Goal: Task Accomplishment & Management: Manage account settings

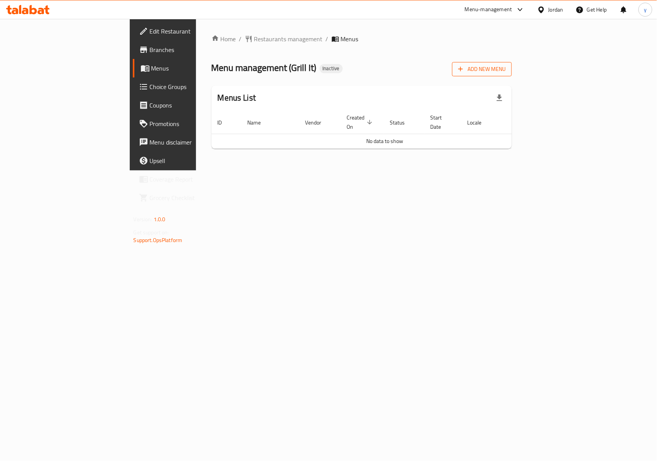
click at [506, 69] on span "Add New Menu" at bounding box center [481, 69] width 47 height 10
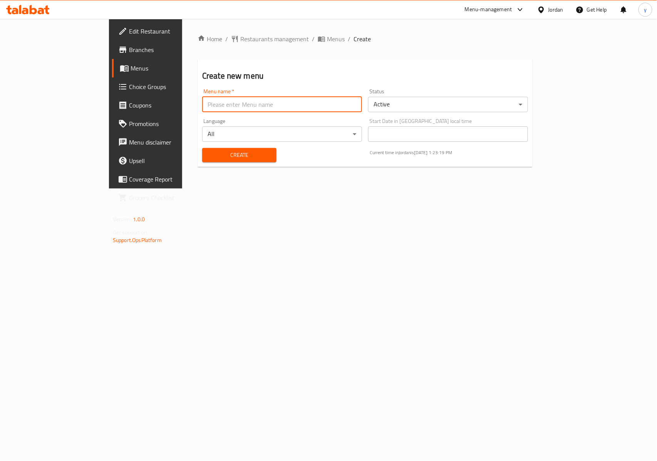
click at [237, 107] on input "text" at bounding box center [282, 104] width 160 height 15
type input "[DATE]"
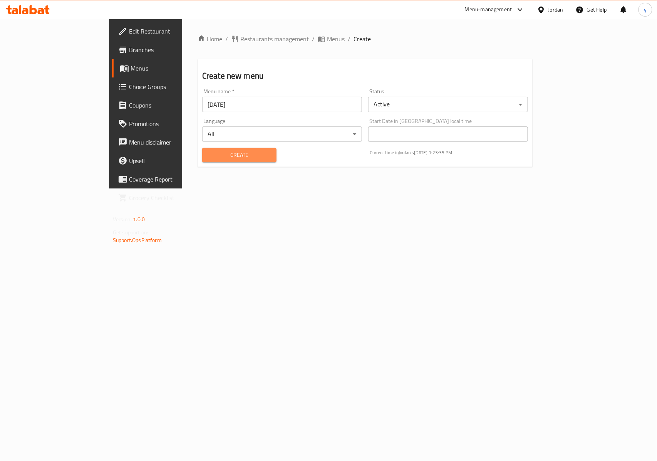
click at [208, 150] on span "Create" at bounding box center [239, 155] width 62 height 10
click at [131, 64] on span "Menus" at bounding box center [172, 68] width 82 height 9
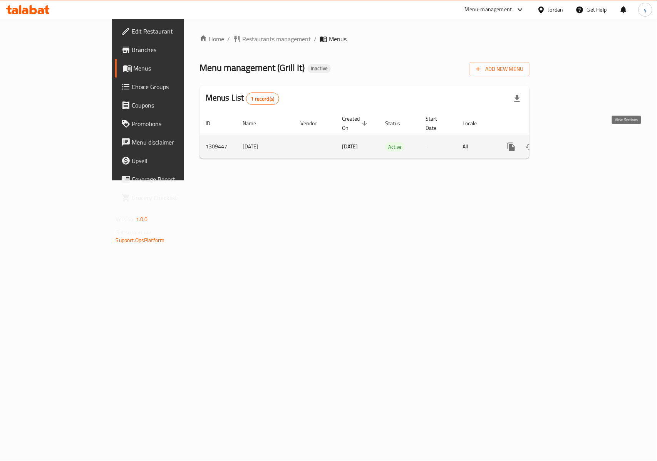
click at [572, 142] on icon "enhanced table" at bounding box center [566, 146] width 9 height 9
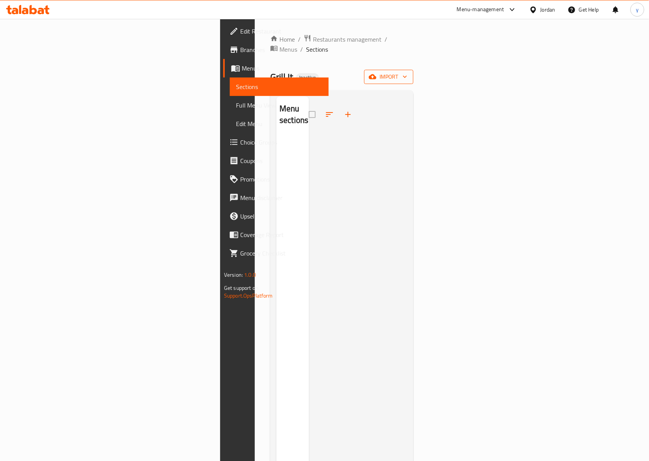
click at [377, 74] on icon "button" at bounding box center [373, 76] width 8 height 5
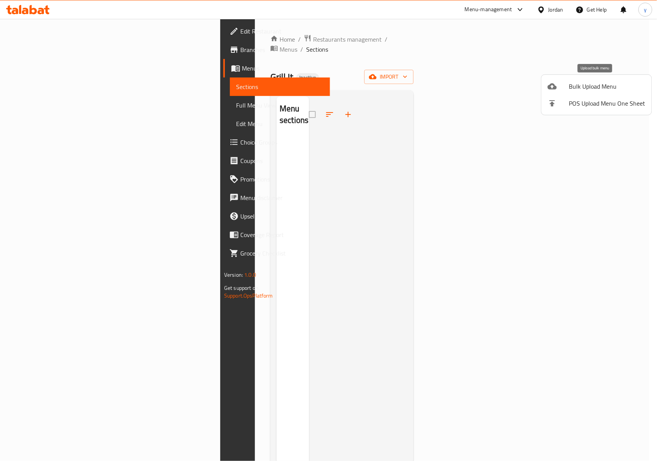
click at [568, 89] on div at bounding box center [559, 86] width 22 height 9
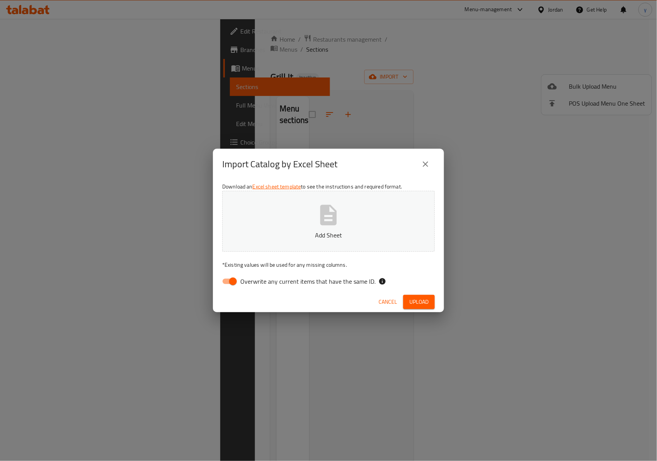
click at [287, 283] on span "Overwrite any current items that have the same ID." at bounding box center [307, 281] width 135 height 9
click at [255, 283] on input "Overwrite any current items that have the same ID." at bounding box center [233, 281] width 44 height 15
checkbox input "false"
click at [414, 303] on span "Upload" at bounding box center [418, 302] width 19 height 10
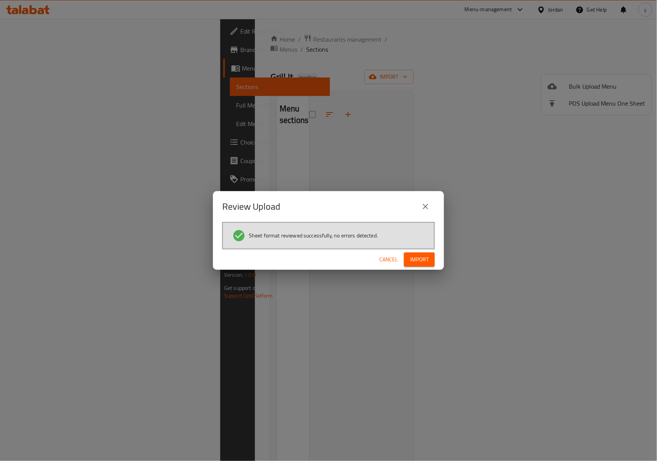
click at [411, 258] on span "Import" at bounding box center [419, 260] width 18 height 10
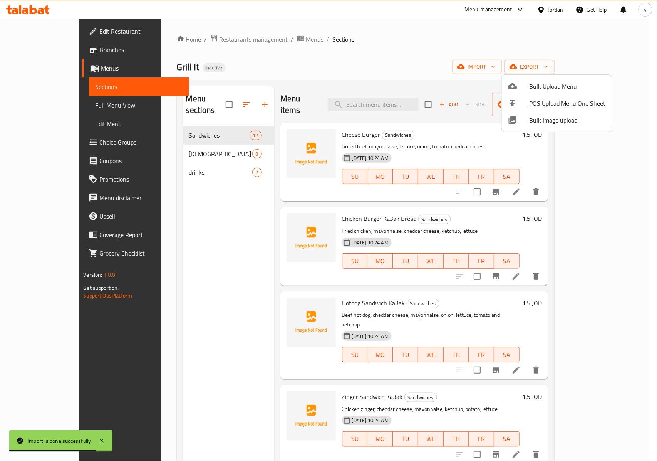
click at [46, 104] on div at bounding box center [328, 230] width 657 height 461
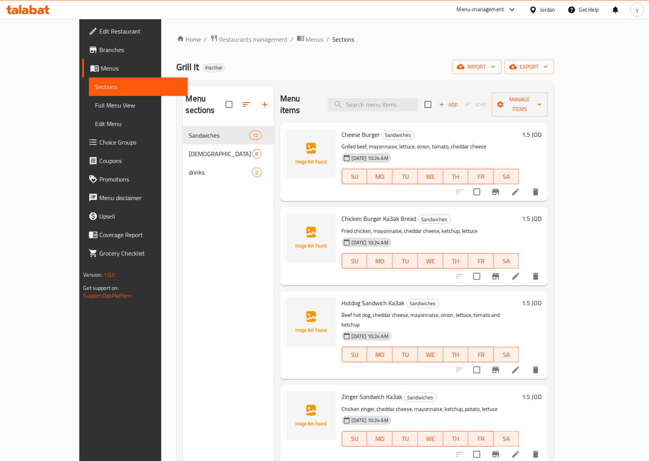
click at [95, 106] on span "Full Menu View" at bounding box center [138, 105] width 87 height 9
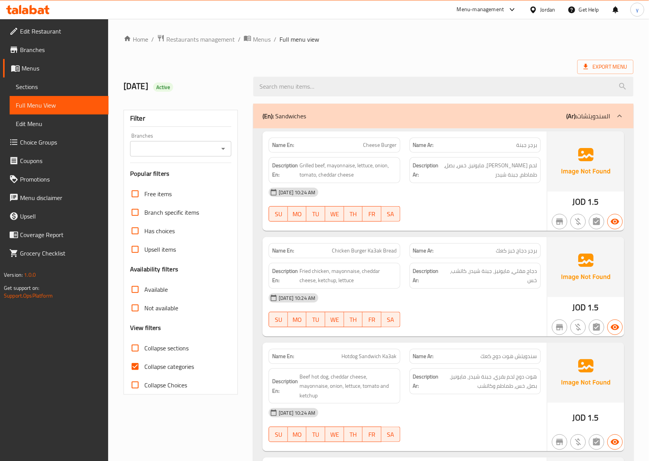
click at [168, 363] on span "Collapse categories" at bounding box center [169, 366] width 50 height 9
click at [144, 363] on input "Collapse categories" at bounding box center [135, 366] width 18 height 18
checkbox input "false"
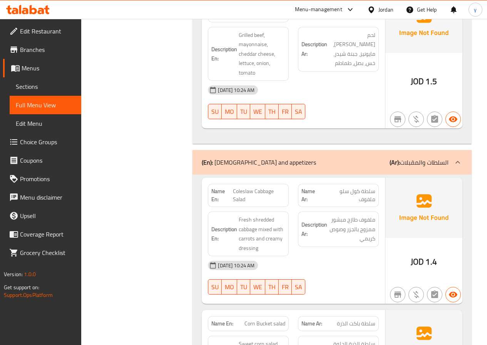
scroll to position [1443, 0]
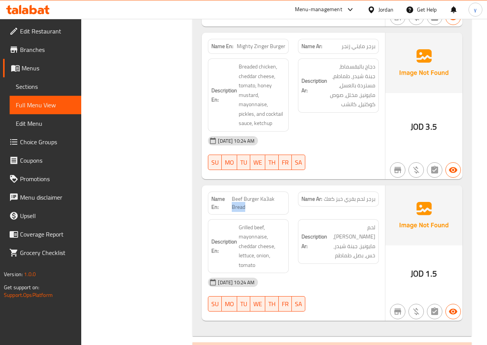
drag, startPoint x: 275, startPoint y: 180, endPoint x: 273, endPoint y: 184, distance: 4.0
click at [276, 195] on span "Beef Burger Ka3ak Bread" at bounding box center [259, 203] width 54 height 16
click at [272, 195] on span "Beef Burger Ka3ak Bread" at bounding box center [259, 203] width 54 height 16
click at [265, 195] on span "Beef Burger Ka3ak Bread" at bounding box center [259, 203] width 54 height 16
click at [269, 195] on span "Beef Burger Ka3ak Bread" at bounding box center [259, 203] width 54 height 16
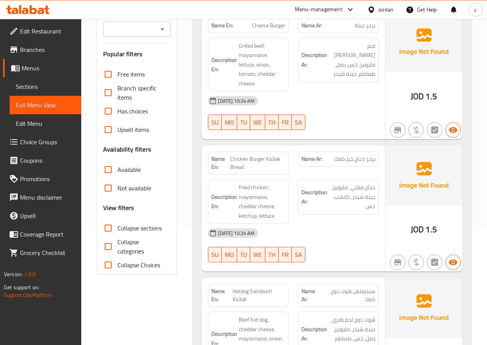
scroll to position [193, 0]
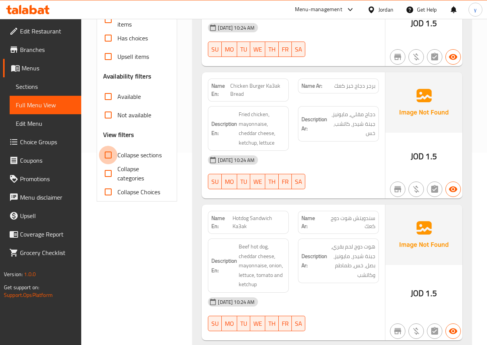
click at [114, 156] on input "Collapse sections" at bounding box center [108, 155] width 18 height 18
checkbox input "true"
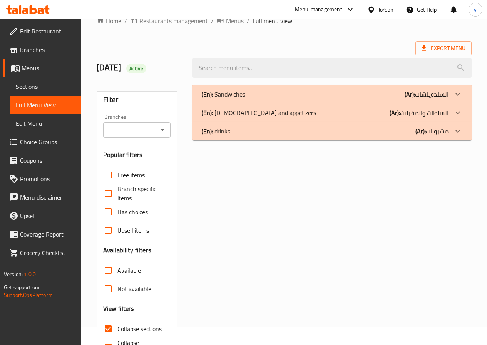
scroll to position [0, 0]
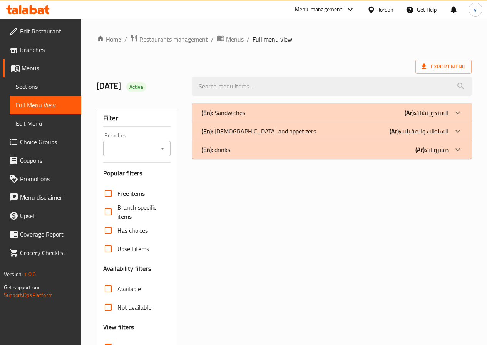
click at [417, 112] on p "(Ar): السندويتشات" at bounding box center [427, 112] width 44 height 9
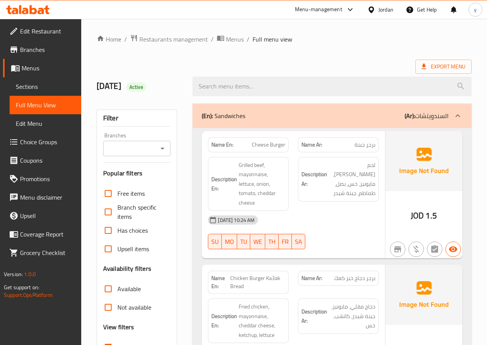
click at [315, 116] on div "(En): Sandwiches (Ar): السندويتشات" at bounding box center [325, 115] width 247 height 9
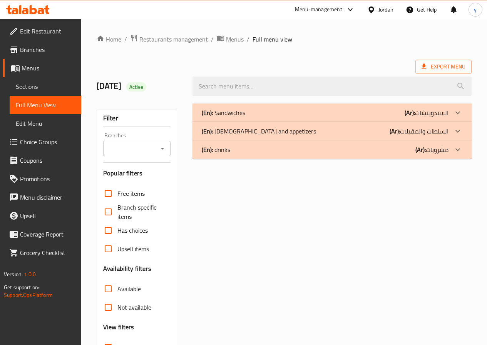
click at [343, 114] on div "(En): Sandwiches (Ar): السندويتشات" at bounding box center [325, 112] width 247 height 9
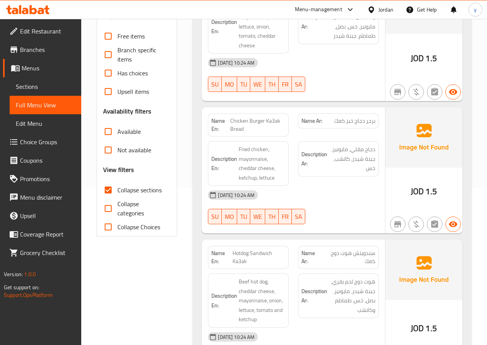
scroll to position [154, 0]
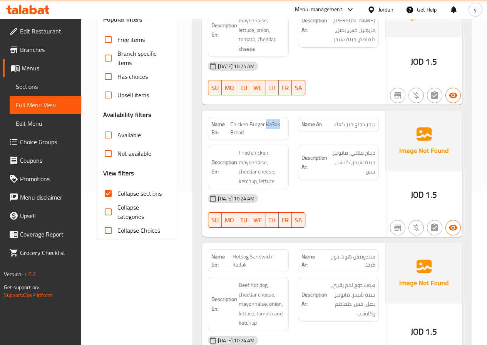
drag, startPoint x: 266, startPoint y: 125, endPoint x: 279, endPoint y: 125, distance: 12.7
click at [279, 125] on span "Chicken Burger Ka3ak Bread" at bounding box center [257, 129] width 55 height 16
click at [277, 134] on span "Chicken Burger Ka3ak Bread" at bounding box center [257, 129] width 55 height 16
click at [272, 125] on span "Chicken Burger Ka3ak Bread" at bounding box center [257, 129] width 55 height 16
click at [275, 135] on span "Chicken Burger Ka3ak Bread" at bounding box center [257, 129] width 55 height 16
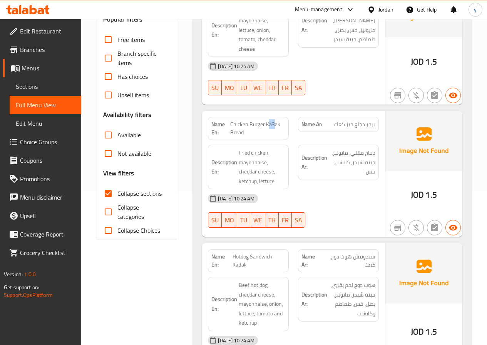
drag, startPoint x: 274, startPoint y: 124, endPoint x: 270, endPoint y: 124, distance: 4.3
click at [270, 124] on span "Chicken Burger Ka3ak Bread" at bounding box center [257, 129] width 55 height 16
click at [277, 130] on span "Chicken Burger Ka3ak Bread" at bounding box center [257, 129] width 55 height 16
drag, startPoint x: 279, startPoint y: 127, endPoint x: 265, endPoint y: 125, distance: 14.0
click at [265, 125] on span "Chicken Burger Ka3ak Bread" at bounding box center [257, 129] width 55 height 16
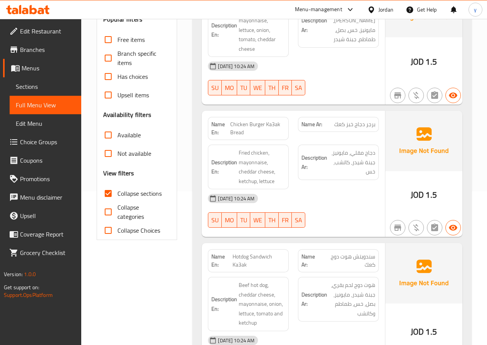
click at [278, 134] on span "Chicken Burger Ka3ak Bread" at bounding box center [257, 129] width 55 height 16
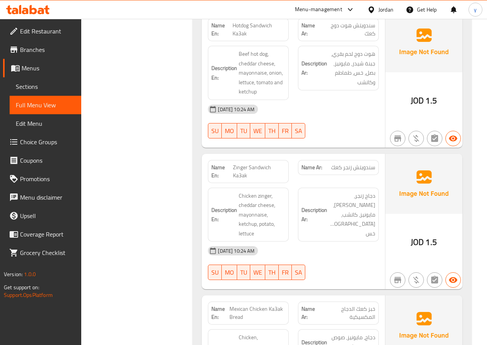
scroll to position [308, 0]
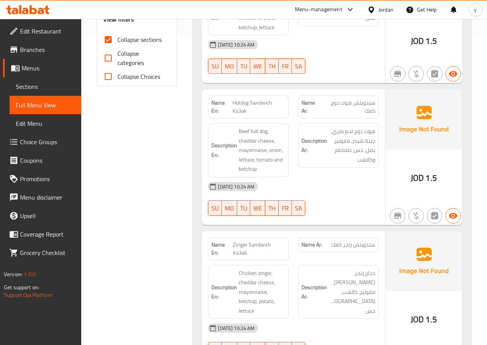
click at [28, 89] on span "Sections" at bounding box center [45, 86] width 59 height 9
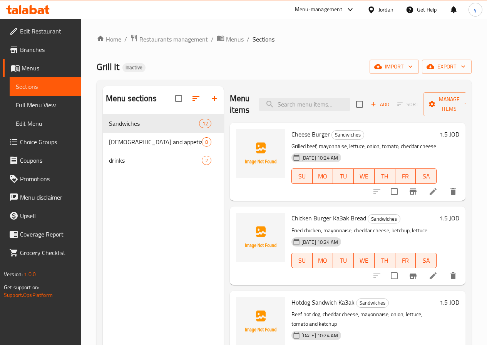
click at [35, 67] on span "Menus" at bounding box center [49, 68] width 54 height 9
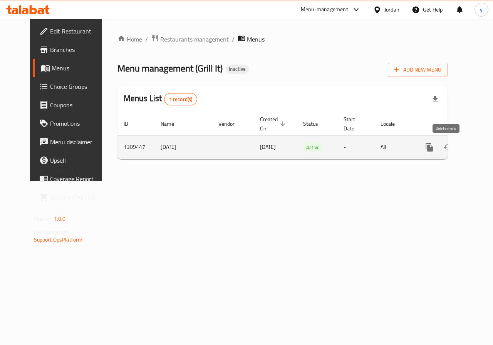
click at [462, 146] on icon "enhanced table" at bounding box center [466, 147] width 9 height 9
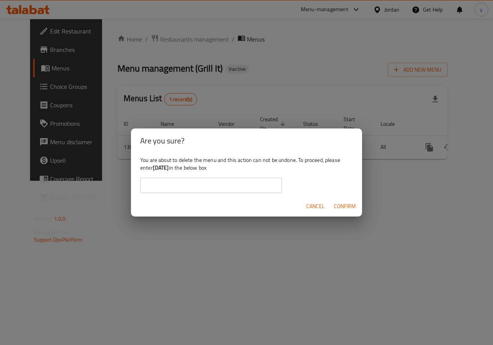
click at [343, 206] on span "Confirm" at bounding box center [345, 207] width 22 height 10
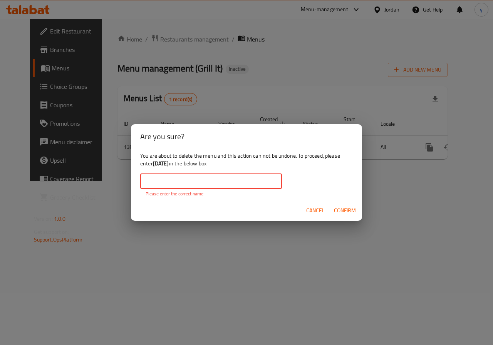
click at [239, 186] on input "text" at bounding box center [211, 181] width 142 height 15
drag, startPoint x: 175, startPoint y: 165, endPoint x: 155, endPoint y: 167, distance: 20.2
click at [155, 167] on b "[DATE]" at bounding box center [161, 164] width 16 height 10
click at [169, 163] on b "[DATE]" at bounding box center [161, 164] width 16 height 10
click at [169, 164] on b "[DATE]" at bounding box center [161, 164] width 16 height 10
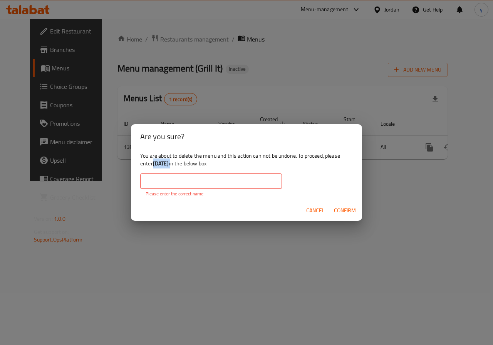
drag, startPoint x: 176, startPoint y: 164, endPoint x: 154, endPoint y: 167, distance: 21.8
click at [154, 167] on b "[DATE]" at bounding box center [161, 164] width 16 height 10
click at [184, 177] on input "text" at bounding box center [211, 181] width 142 height 15
paste input "[DATE]"
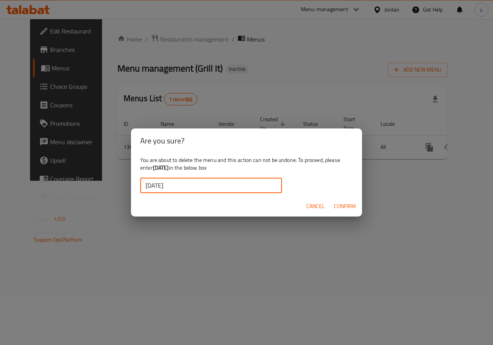
click at [355, 204] on span "Confirm" at bounding box center [345, 207] width 22 height 10
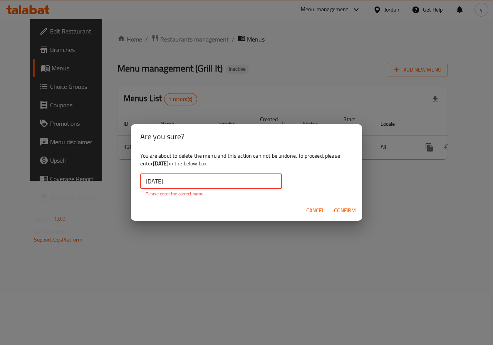
click at [171, 183] on input "[DATE]" at bounding box center [211, 181] width 142 height 15
click at [146, 182] on input "[DATE]" at bounding box center [211, 181] width 142 height 15
click at [205, 181] on input "[DATE]" at bounding box center [211, 181] width 142 height 15
click at [344, 209] on span "Confirm" at bounding box center [345, 211] width 22 height 10
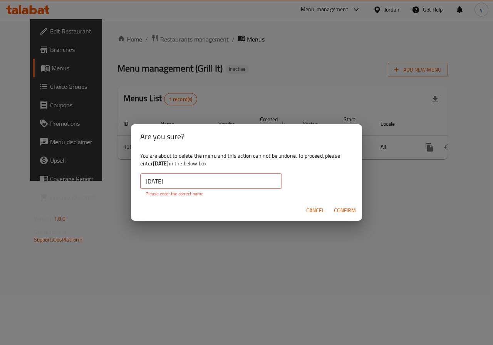
drag, startPoint x: 176, startPoint y: 163, endPoint x: 154, endPoint y: 166, distance: 22.1
click at [154, 166] on b "[DATE]" at bounding box center [161, 164] width 16 height 10
copy b "[DATE]"
click at [189, 189] on input "[DATE]" at bounding box center [211, 181] width 142 height 15
click at [183, 185] on input "[DATE]" at bounding box center [211, 181] width 142 height 15
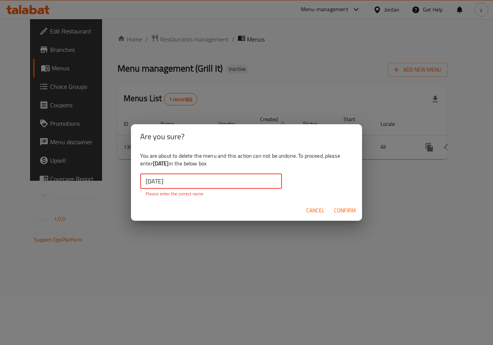
click at [171, 179] on input "[DATE]" at bounding box center [211, 181] width 142 height 15
drag, startPoint x: 171, startPoint y: 179, endPoint x: 111, endPoint y: 183, distance: 60.6
click at [111, 183] on div "Are you sure? You are about to delete the menu and this action can not be undon…" at bounding box center [246, 172] width 493 height 345
paste input "text"
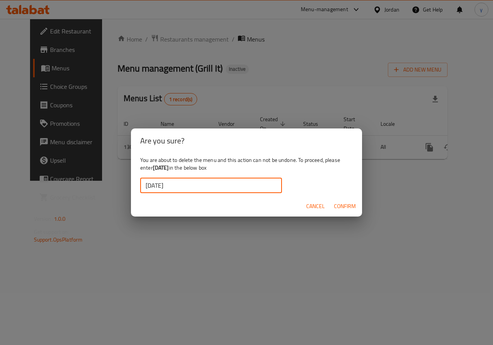
type input "[DATE]"
click at [348, 206] on span "Confirm" at bounding box center [345, 207] width 22 height 10
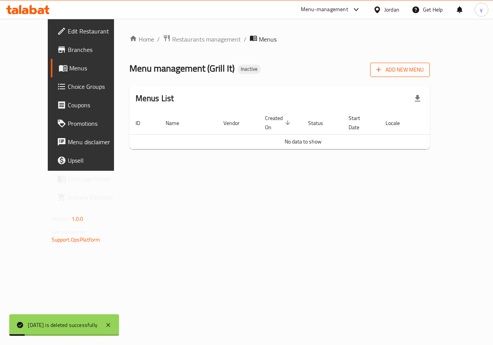
click at [424, 69] on span "Add New Menu" at bounding box center [399, 70] width 47 height 10
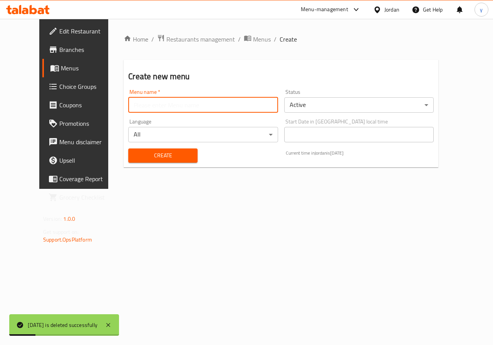
click at [179, 108] on input "text" at bounding box center [202, 104] width 149 height 15
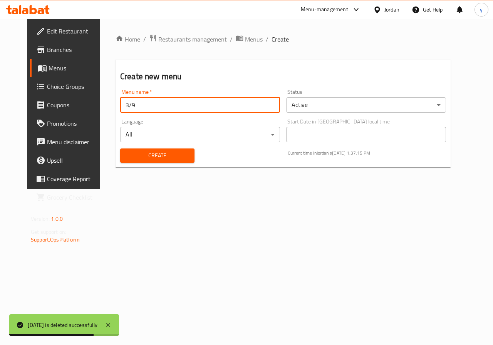
type input "[DATE]"
click at [149, 160] on span "Create" at bounding box center [157, 156] width 62 height 10
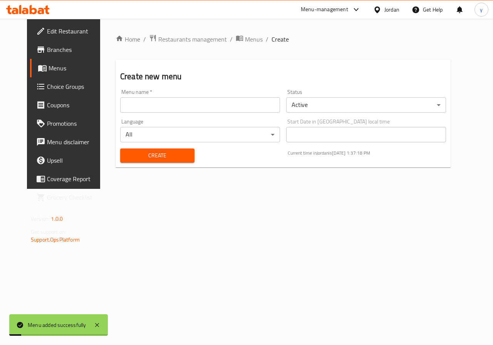
click at [49, 69] on span "Menus" at bounding box center [76, 68] width 55 height 9
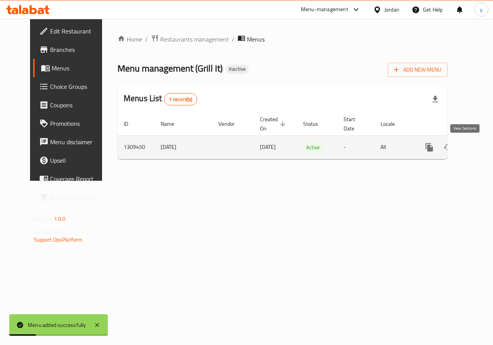
click at [480, 145] on icon "enhanced table" at bounding box center [484, 147] width 9 height 9
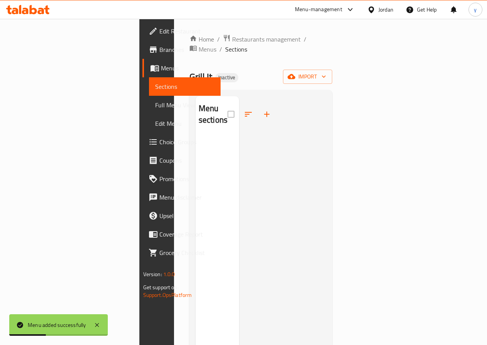
click at [333, 75] on div "Home / Restaurants management / Menus / Sections Grill It Inactive import Menu …" at bounding box center [260, 241] width 143 height 414
click at [326, 72] on span "import" at bounding box center [307, 77] width 37 height 10
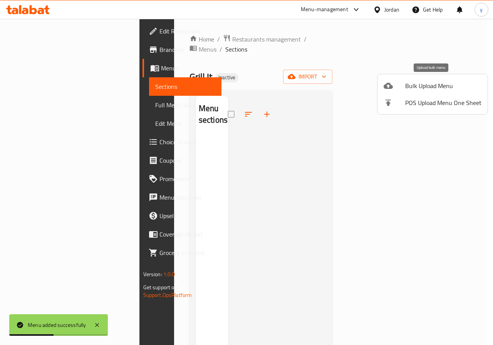
click at [427, 84] on span "Bulk Upload Menu" at bounding box center [443, 85] width 76 height 9
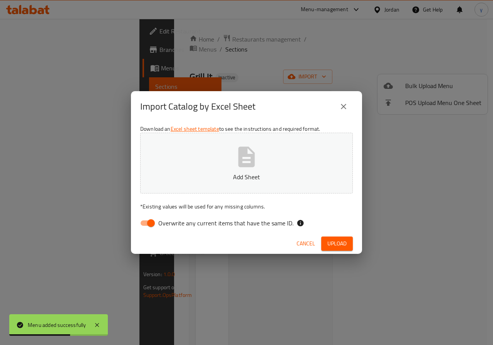
click at [210, 222] on span "Overwrite any current items that have the same ID." at bounding box center [225, 223] width 135 height 9
click at [173, 222] on input "Overwrite any current items that have the same ID." at bounding box center [151, 223] width 44 height 15
checkbox input "false"
drag, startPoint x: 335, startPoint y: 244, endPoint x: 295, endPoint y: 235, distance: 41.9
click at [335, 244] on span "Upload" at bounding box center [336, 244] width 19 height 10
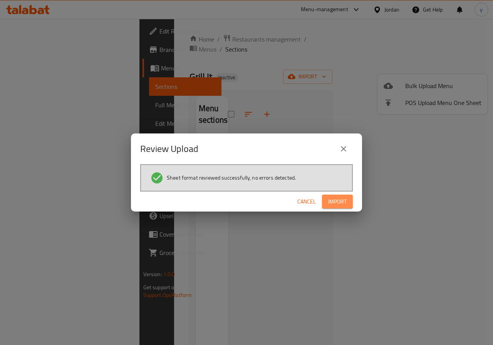
click at [345, 201] on span "Import" at bounding box center [337, 202] width 18 height 10
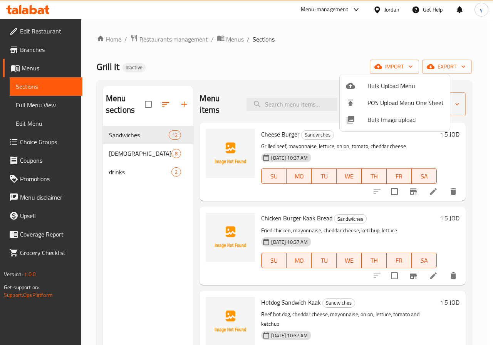
click at [39, 104] on div at bounding box center [246, 172] width 493 height 345
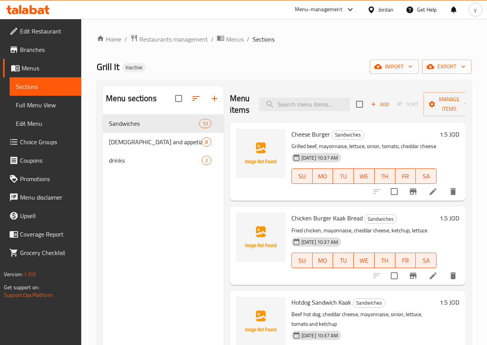
click at [39, 104] on span "Full Menu View" at bounding box center [45, 105] width 59 height 9
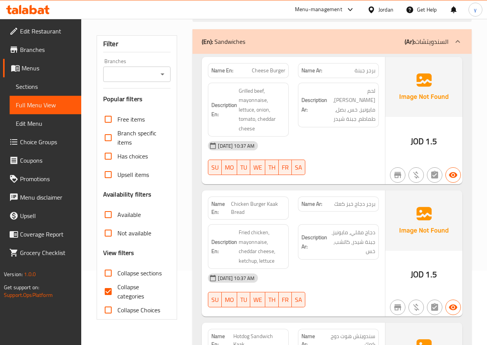
scroll to position [77, 0]
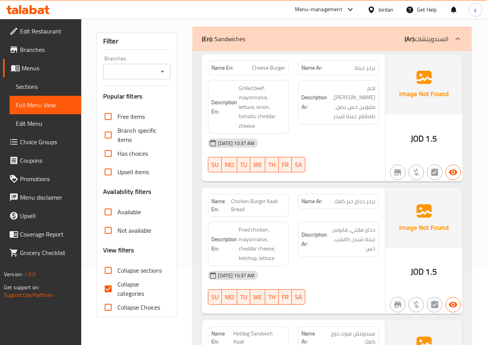
click at [136, 290] on span "Collapse categories" at bounding box center [140, 289] width 47 height 18
click at [117, 290] on input "Collapse categories" at bounding box center [108, 289] width 18 height 18
checkbox input "false"
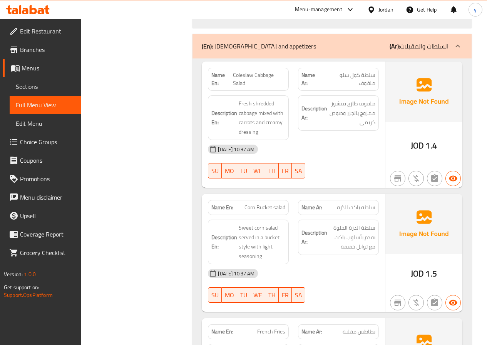
scroll to position [1772, 0]
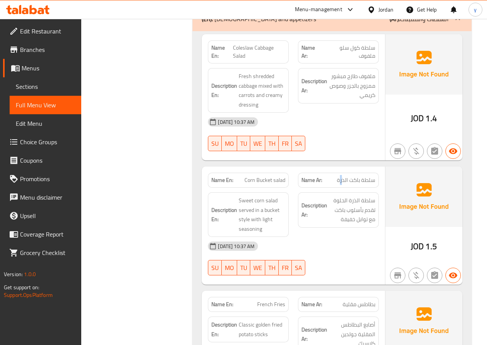
drag, startPoint x: 340, startPoint y: 154, endPoint x: 344, endPoint y: 156, distance: 4.8
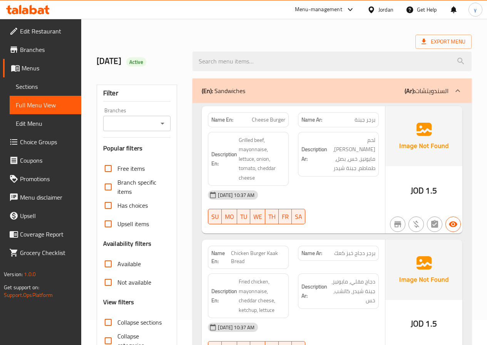
scroll to position [0, 0]
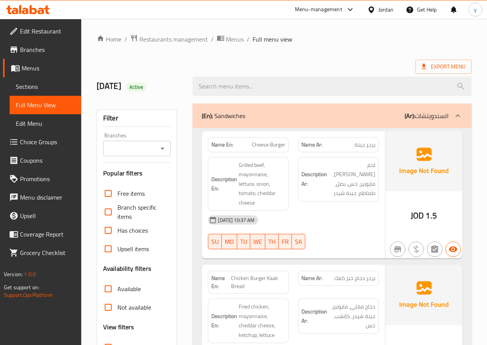
click at [275, 147] on span "Cheese Burger" at bounding box center [269, 145] width 34 height 8
click at [326, 209] on div "Description Ar: لحم بقري مشوي، مايونيز، خس، بصل، طماطم، جبنة شيدر" at bounding box center [338, 185] width 90 height 64
click at [28, 91] on span "Sections" at bounding box center [45, 86] width 59 height 9
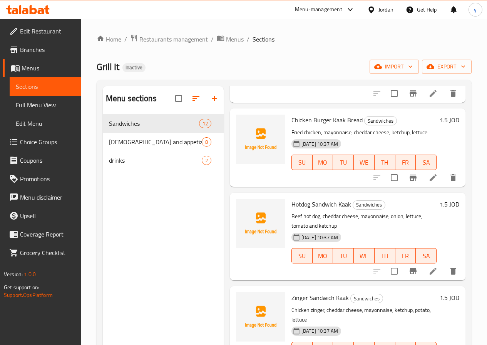
scroll to position [39, 0]
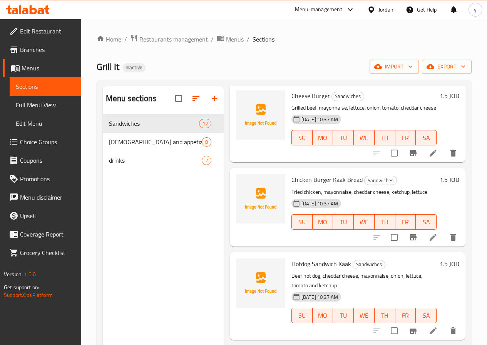
click at [27, 106] on span "Full Menu View" at bounding box center [45, 105] width 59 height 9
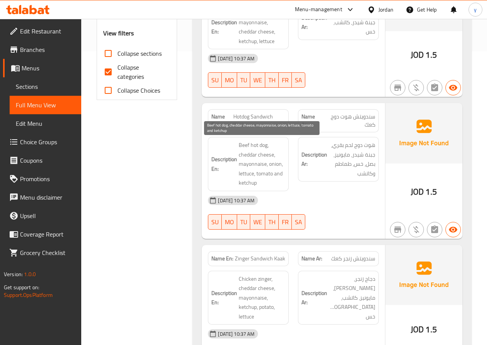
scroll to position [308, 0]
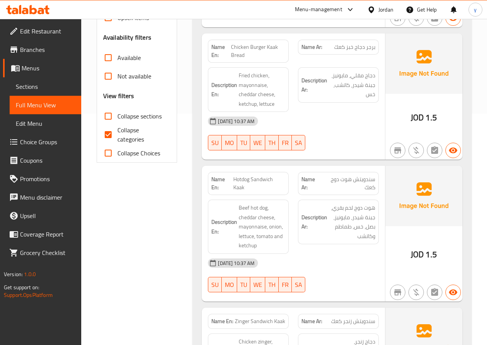
scroll to position [243, 0]
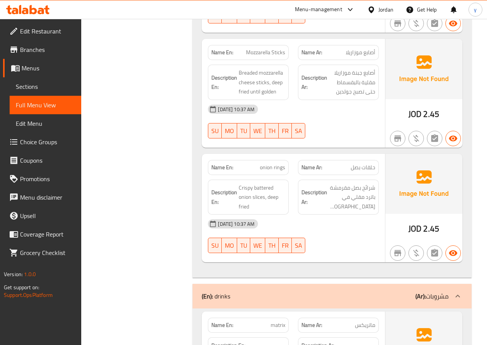
scroll to position [2390, 0]
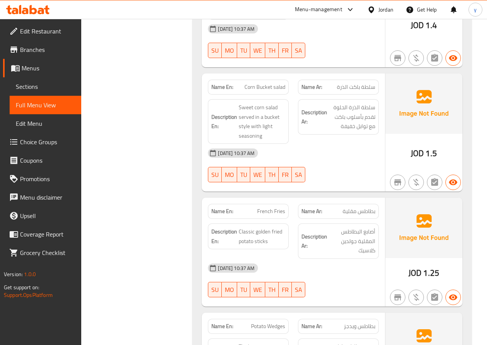
scroll to position [1851, 0]
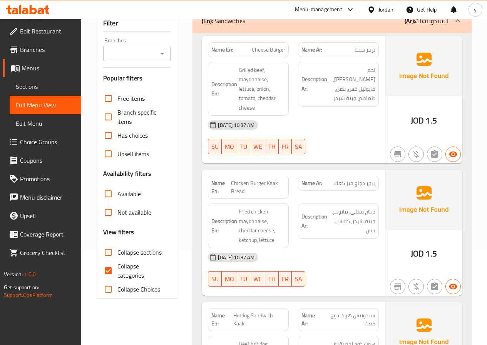
scroll to position [154, 0]
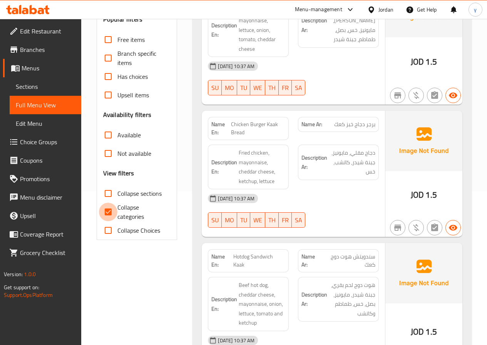
click at [109, 206] on input "Collapse categories" at bounding box center [108, 212] width 18 height 18
checkbox input "false"
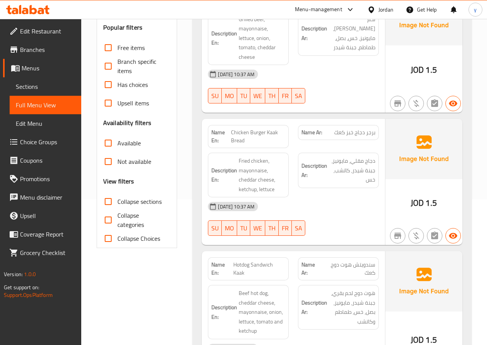
scroll to position [0, 0]
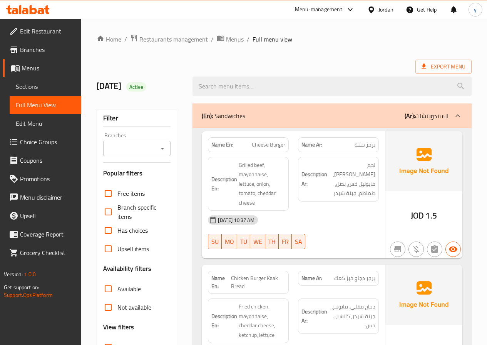
click at [342, 41] on ol "Home / Restaurants management / Menus / Full menu view" at bounding box center [284, 39] width 375 height 10
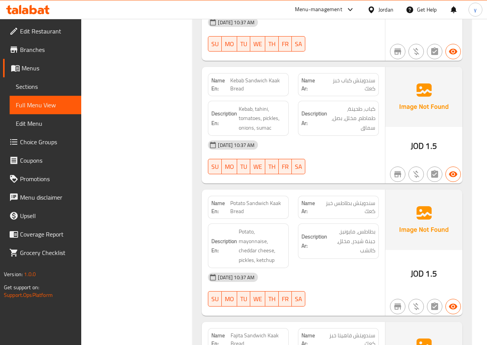
scroll to position [809, 0]
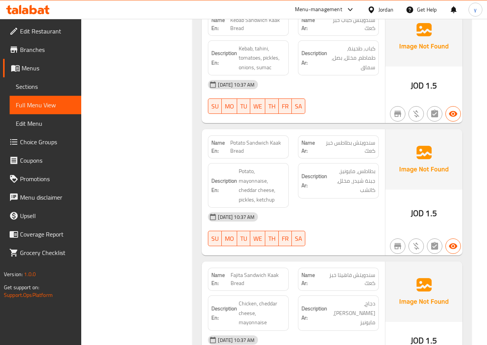
click at [268, 272] on span "Fajita Sandwich Kaak Bread" at bounding box center [258, 280] width 55 height 16
copy span "Fajita Sandwich Kaak Bread"
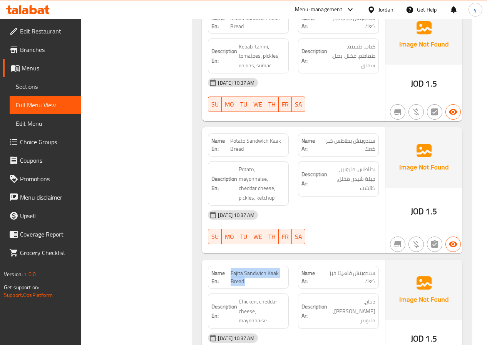
scroll to position [655, 0]
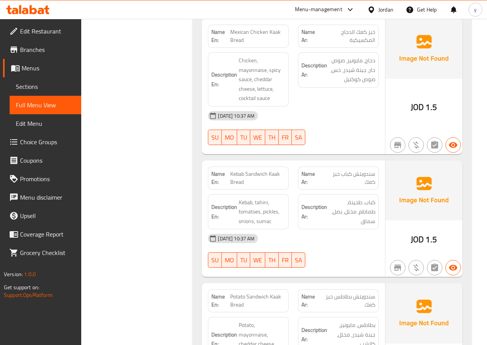
click at [13, 82] on link "Sections" at bounding box center [46, 86] width 72 height 18
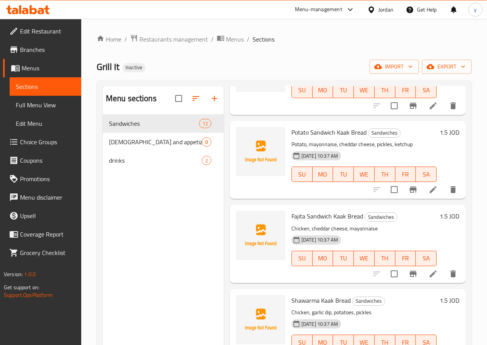
scroll to position [578, 0]
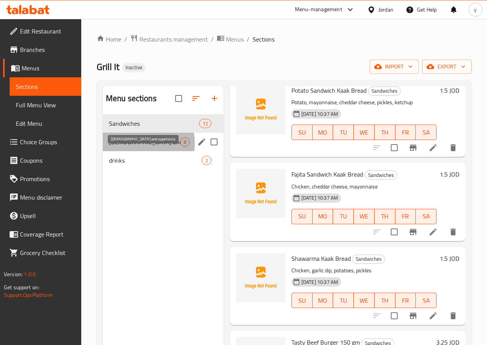
click at [128, 147] on span "[DEMOGRAPHIC_DATA] and appetizers" at bounding box center [144, 141] width 71 height 9
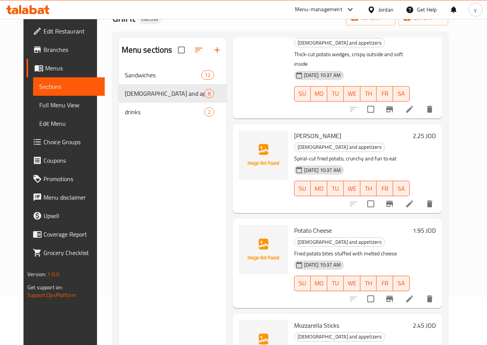
scroll to position [77, 0]
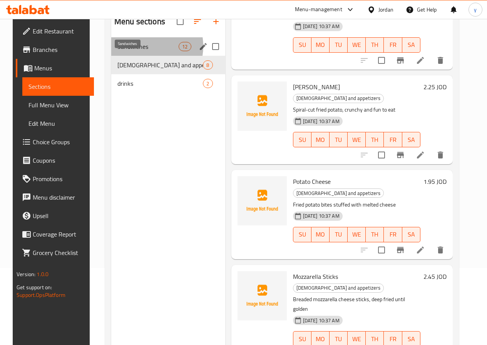
click at [133, 51] on span "Sandwiches" at bounding box center [147, 46] width 61 height 9
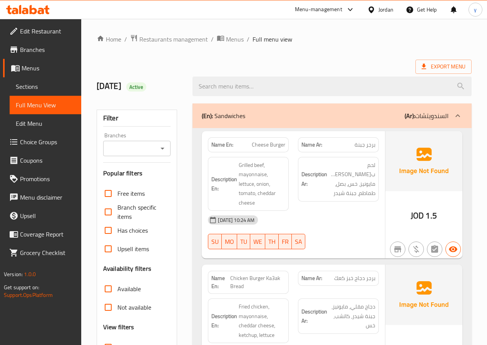
click at [29, 84] on span "Sections" at bounding box center [45, 86] width 59 height 9
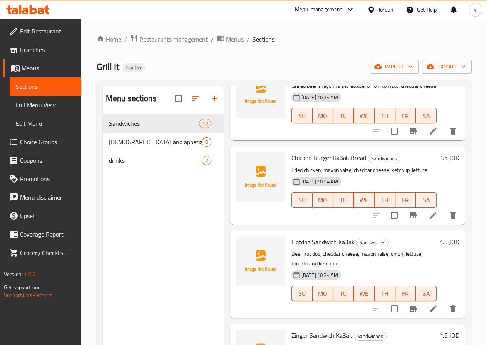
scroll to position [77, 0]
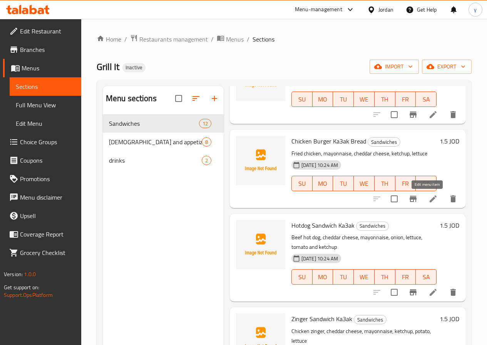
click at [429, 196] on icon at bounding box center [433, 198] width 9 height 9
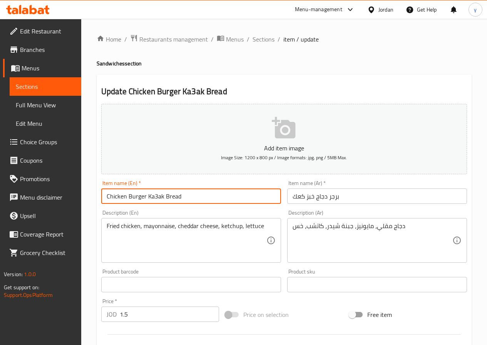
drag, startPoint x: 163, startPoint y: 196, endPoint x: 148, endPoint y: 198, distance: 14.4
click at [148, 198] on input "Chicken Burger Ka3ak Bread" at bounding box center [191, 196] width 180 height 15
paste input "text"
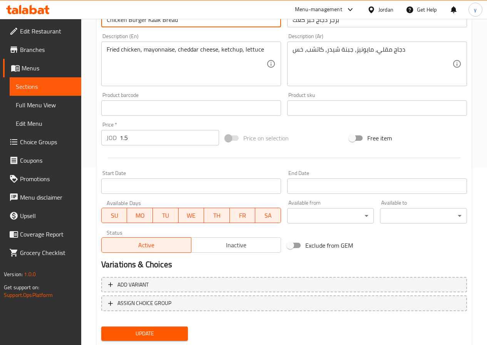
scroll to position [199, 0]
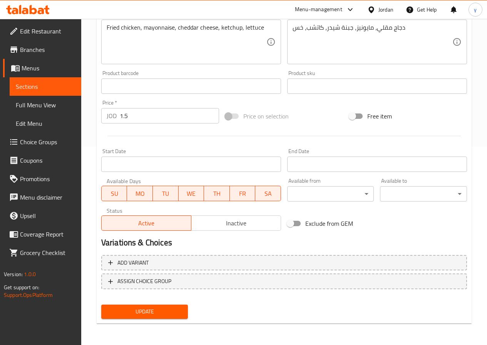
type input "Chicken Burger Kaak Bread"
click at [141, 313] on span "Update" at bounding box center [144, 312] width 75 height 10
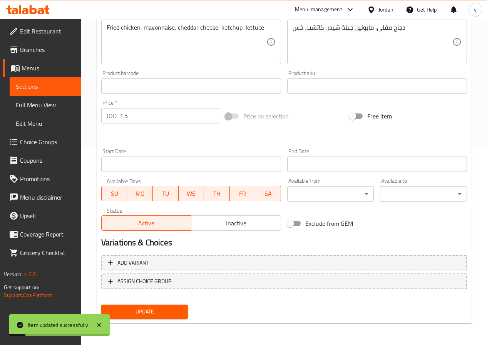
click at [49, 85] on span "Sections" at bounding box center [45, 86] width 59 height 9
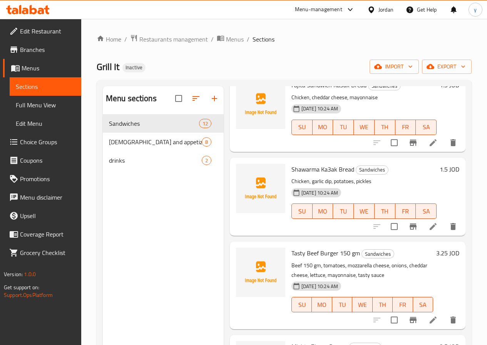
scroll to position [724, 0]
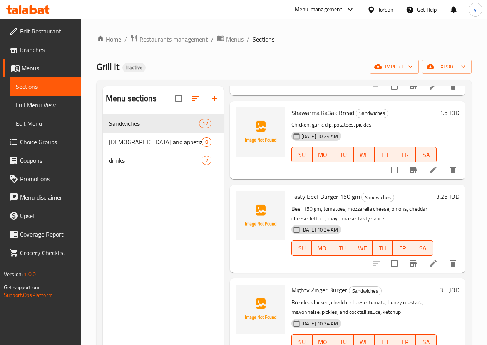
click at [54, 102] on span "Full Menu View" at bounding box center [45, 105] width 59 height 9
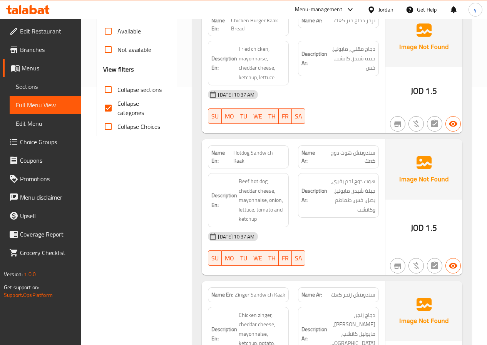
scroll to position [270, 0]
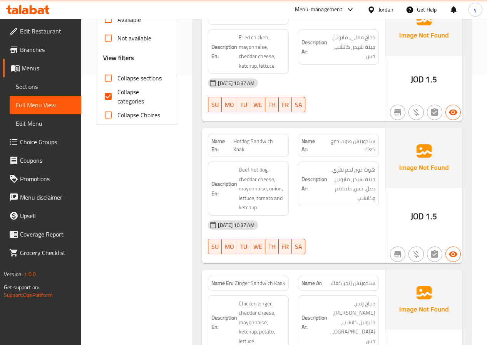
click at [33, 84] on span "Sections" at bounding box center [45, 86] width 59 height 9
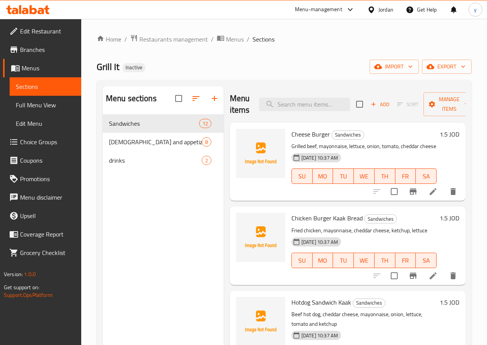
click at [41, 106] on span "Full Menu View" at bounding box center [45, 105] width 59 height 9
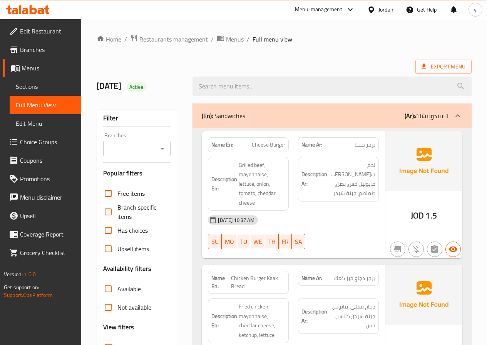
click at [31, 85] on span "Sections" at bounding box center [45, 86] width 59 height 9
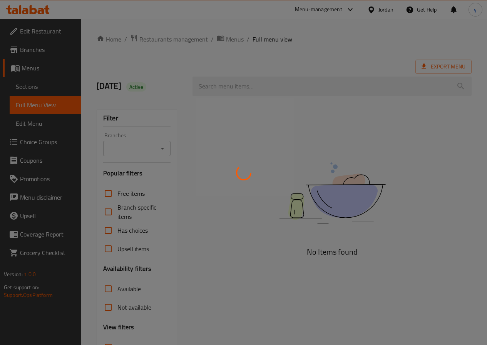
click at [31, 87] on div at bounding box center [243, 172] width 487 height 345
click at [38, 87] on div at bounding box center [243, 172] width 487 height 345
click at [25, 91] on div at bounding box center [243, 172] width 487 height 345
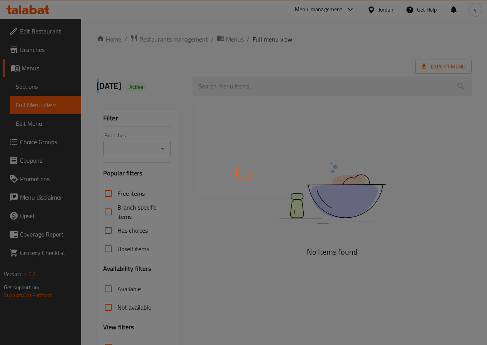
click at [25, 91] on div at bounding box center [243, 172] width 487 height 345
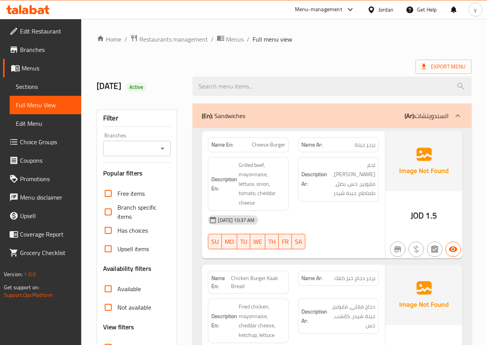
click at [52, 89] on span "Sections" at bounding box center [45, 86] width 59 height 9
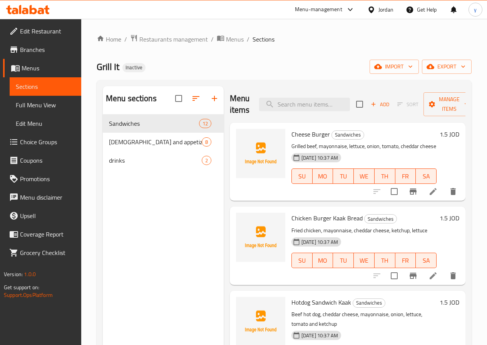
click at [312, 59] on div "Home / Restaurants management / Menus / Sections Grill It Inactive import expor…" at bounding box center [284, 236] width 375 height 404
click at [136, 147] on span "[DEMOGRAPHIC_DATA] and appetizers" at bounding box center [144, 141] width 71 height 9
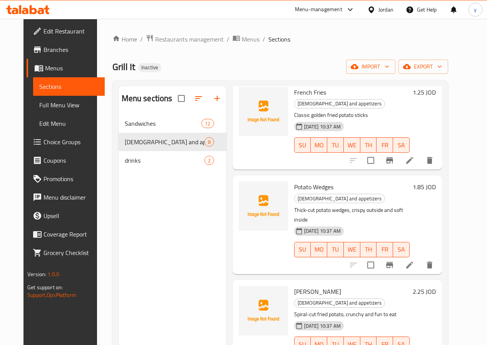
scroll to position [127, 0]
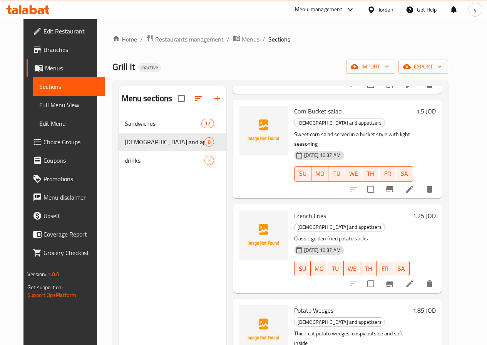
click at [334, 36] on ol "Home / Restaurants management / Menus / Sections" at bounding box center [280, 39] width 336 height 10
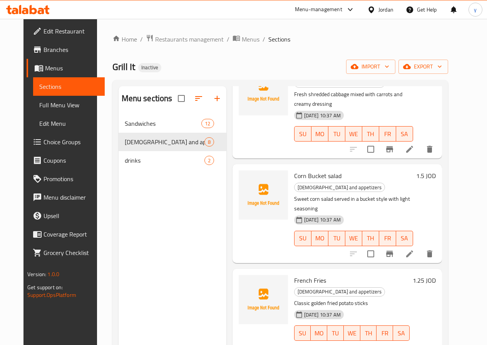
scroll to position [0, 0]
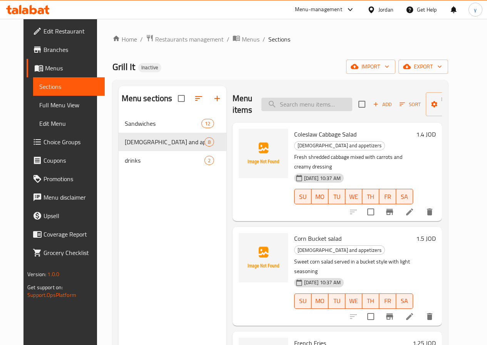
click at [268, 105] on input "search" at bounding box center [306, 104] width 91 height 13
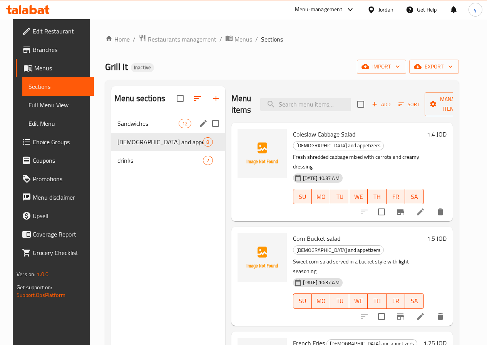
click at [144, 128] on span "Sandwiches" at bounding box center [147, 123] width 61 height 9
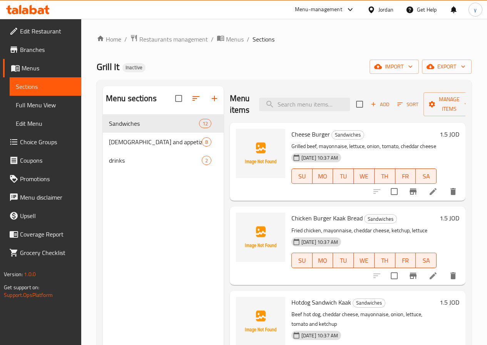
click at [291, 49] on div "Home / Restaurants management / Menus / Sections Grill It Inactive import expor…" at bounding box center [284, 236] width 375 height 404
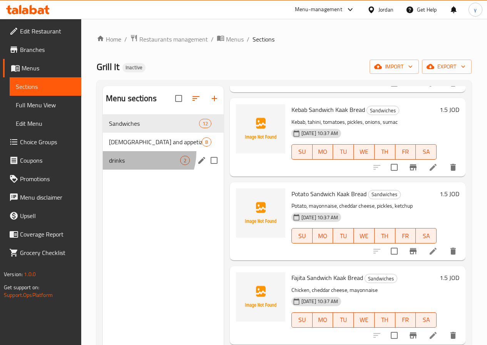
click at [136, 164] on div "drinks 2" at bounding box center [163, 160] width 121 height 18
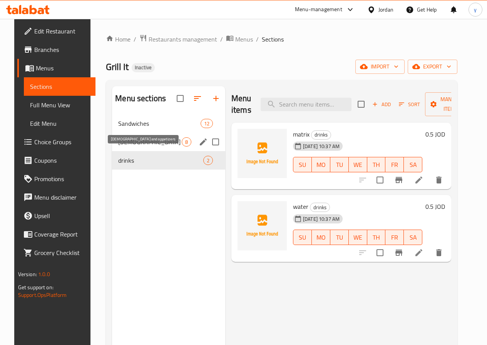
click at [143, 147] on span "[DEMOGRAPHIC_DATA] and appetizers" at bounding box center [150, 141] width 64 height 9
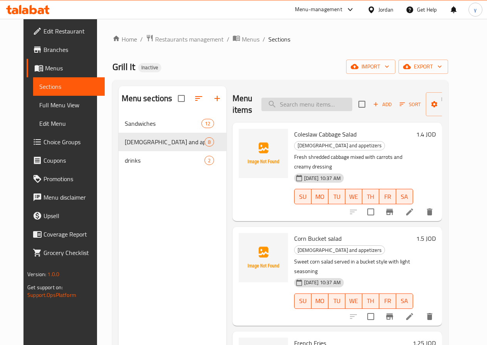
click at [300, 104] on input "search" at bounding box center [306, 104] width 91 height 13
paste input "Fajita Sandwich Kaak Bread"
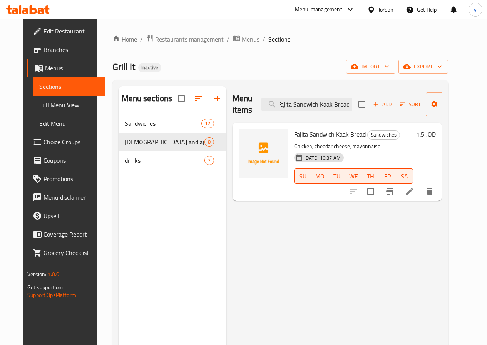
type input "Fajita Sandwich Kaak Bread"
click at [421, 189] on li at bounding box center [410, 192] width 22 height 14
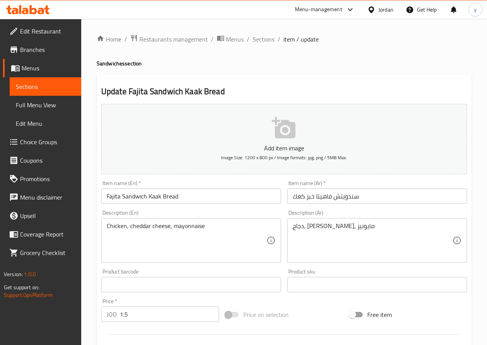
scroll to position [193, 0]
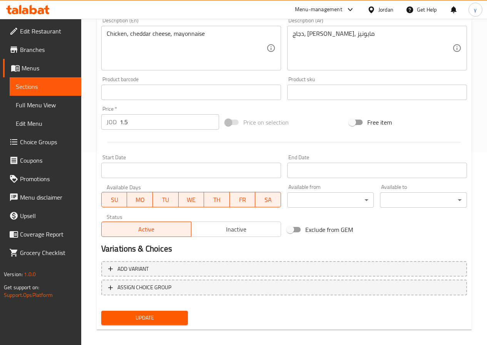
click at [62, 90] on span "Sections" at bounding box center [45, 86] width 59 height 9
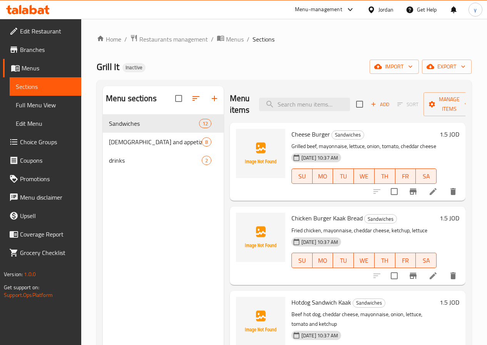
click at [39, 32] on span "Edit Restaurant" at bounding box center [47, 31] width 55 height 9
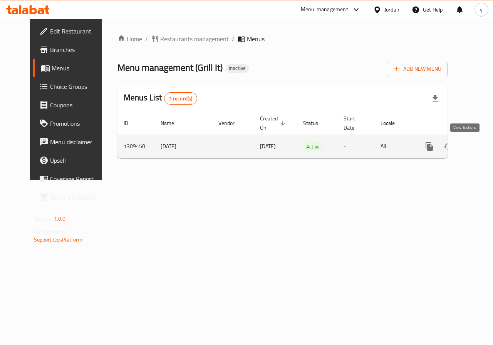
click at [481, 148] on icon "enhanced table" at bounding box center [484, 146] width 7 height 7
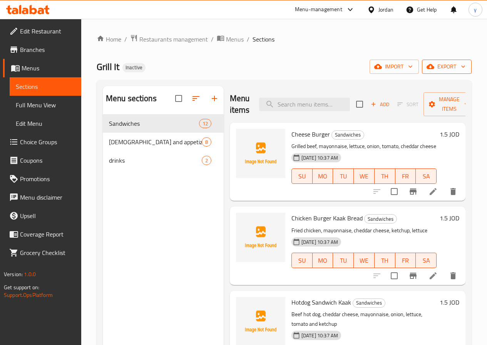
click at [443, 65] on span "export" at bounding box center [446, 67] width 37 height 10
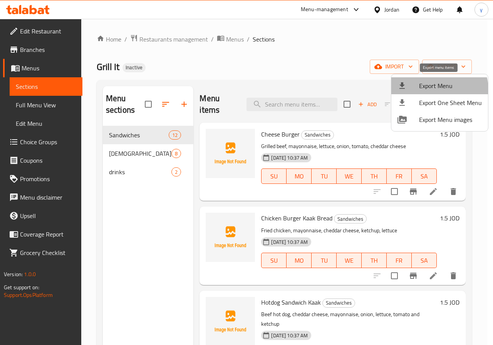
click at [439, 89] on span "Export Menu" at bounding box center [450, 85] width 63 height 9
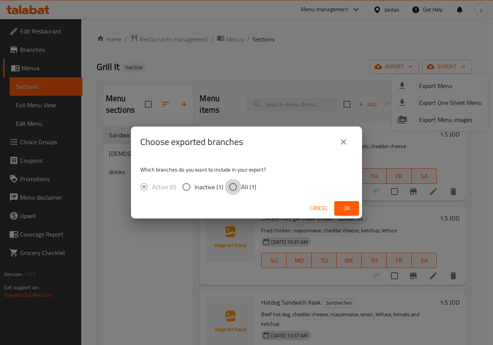
click at [233, 185] on input "All (1)" at bounding box center [233, 187] width 16 height 16
radio input "true"
click at [351, 209] on span "Ok" at bounding box center [346, 209] width 12 height 10
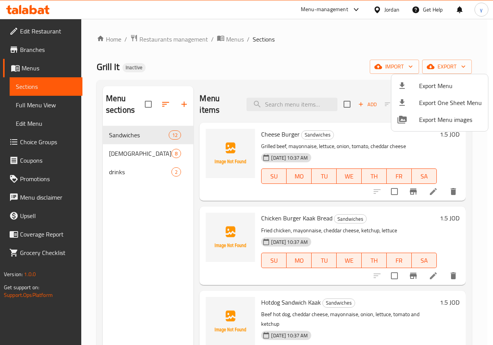
click at [41, 110] on div at bounding box center [246, 172] width 493 height 345
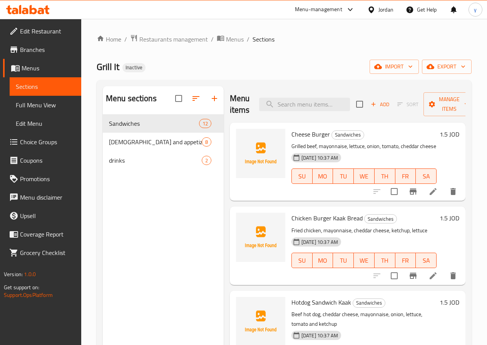
click at [45, 105] on span "Full Menu View" at bounding box center [45, 105] width 59 height 9
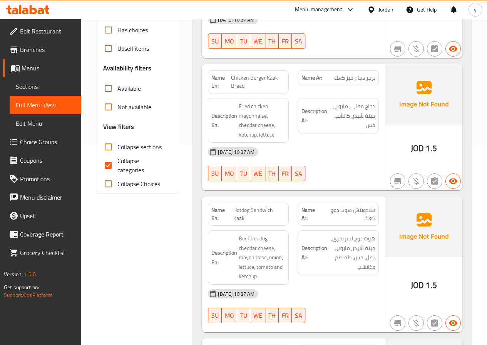
scroll to position [193, 0]
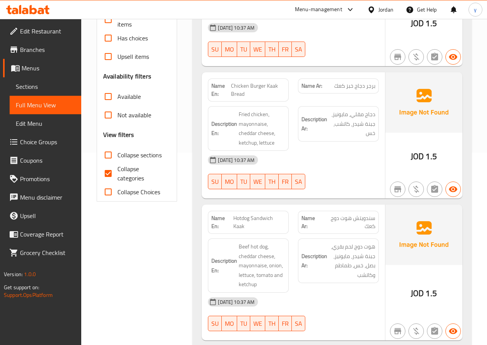
click at [107, 171] on input "Collapse categories" at bounding box center [108, 173] width 18 height 18
checkbox input "false"
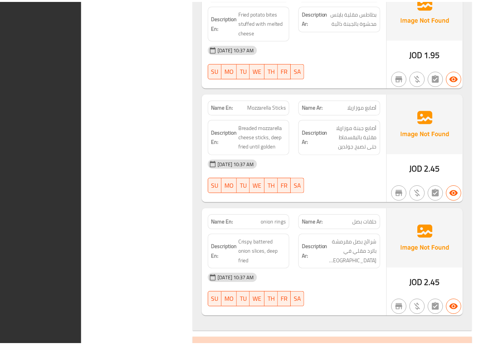
scroll to position [2632, 0]
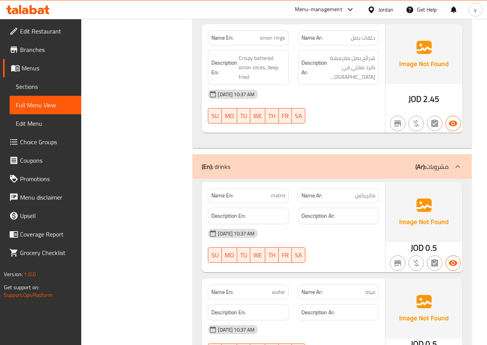
click at [37, 52] on span "Branches" at bounding box center [47, 49] width 55 height 9
